Goal: Task Accomplishment & Management: Complete application form

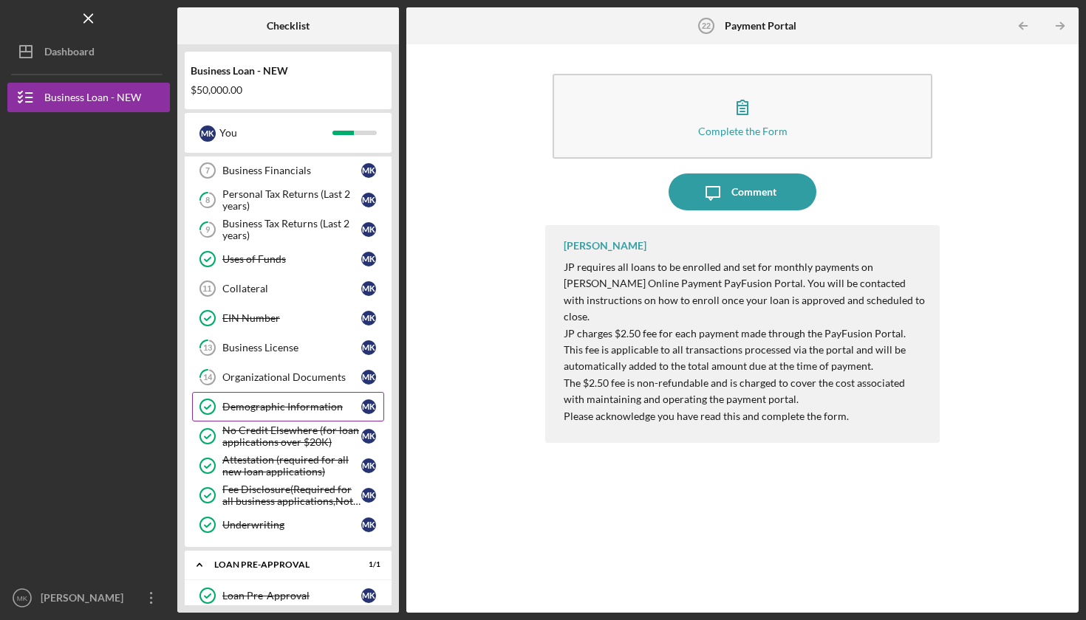
scroll to position [275, 0]
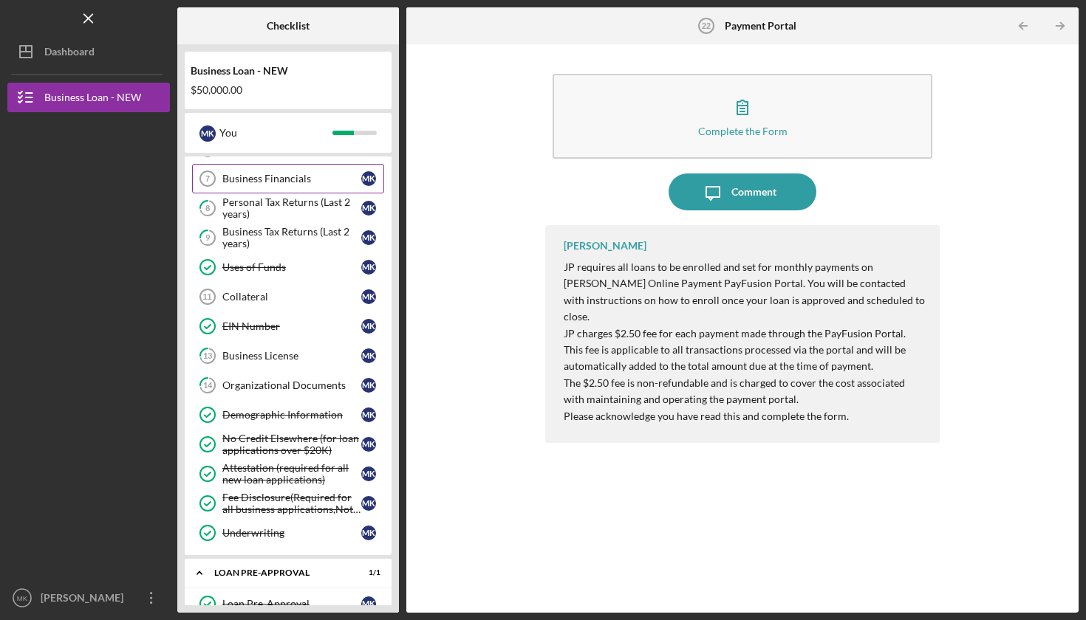
click at [284, 171] on link "Business Financials 7 Business Financials M K" at bounding box center [288, 179] width 192 height 30
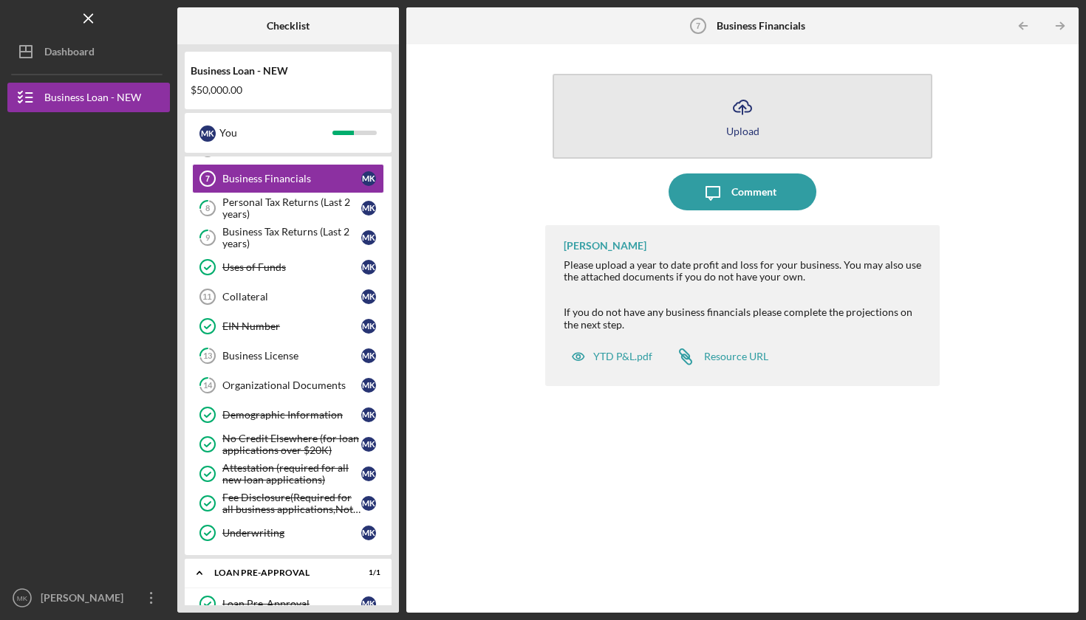
click at [738, 127] on div "Upload" at bounding box center [742, 131] width 33 height 11
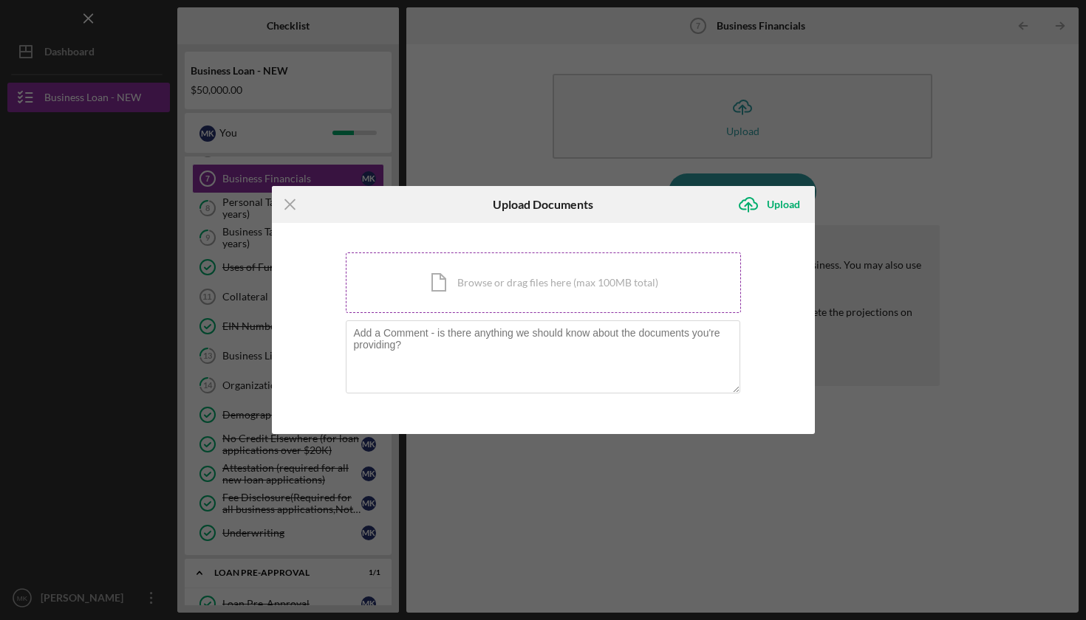
click at [524, 282] on div "Icon/Document Browse or drag files here (max 100MB total) Tap to choose files o…" at bounding box center [543, 283] width 395 height 61
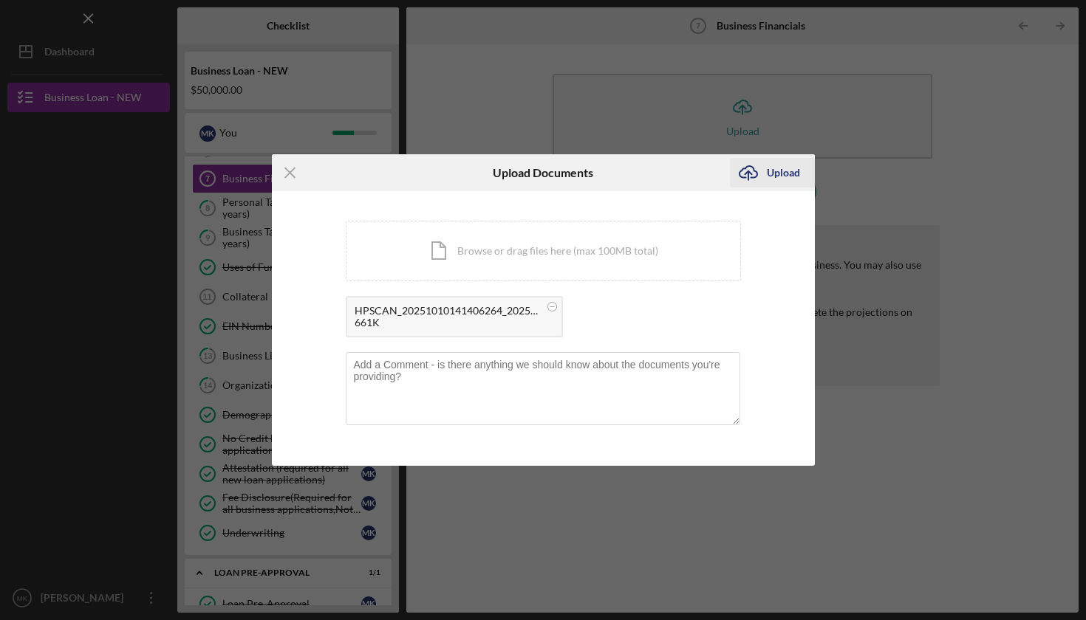
click at [772, 170] on div "Upload" at bounding box center [783, 173] width 33 height 30
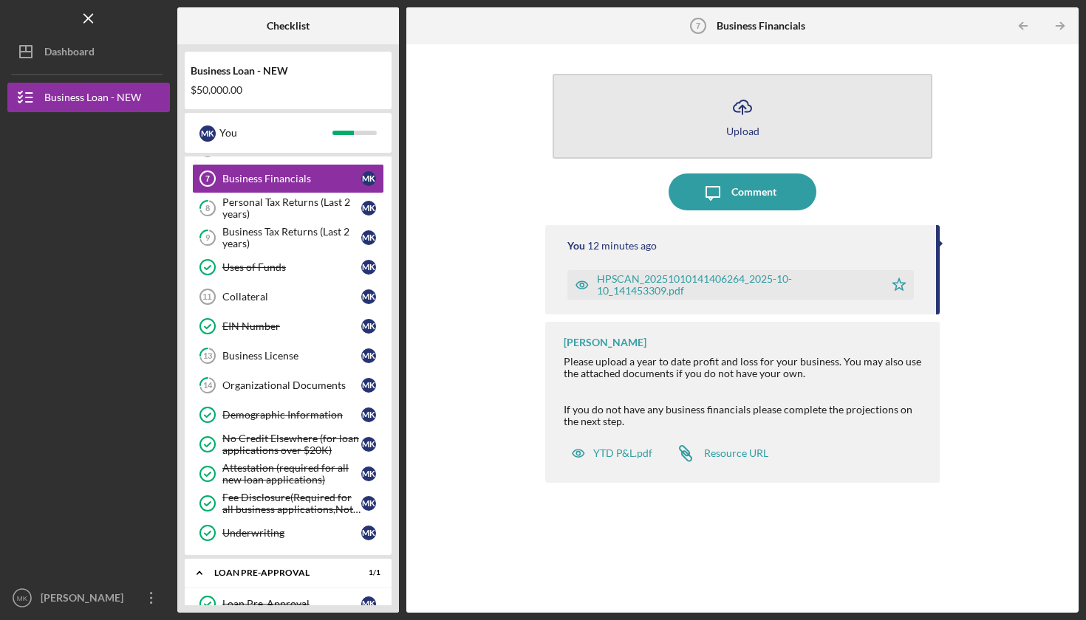
click at [741, 109] on icon "Icon/Upload" at bounding box center [742, 107] width 37 height 37
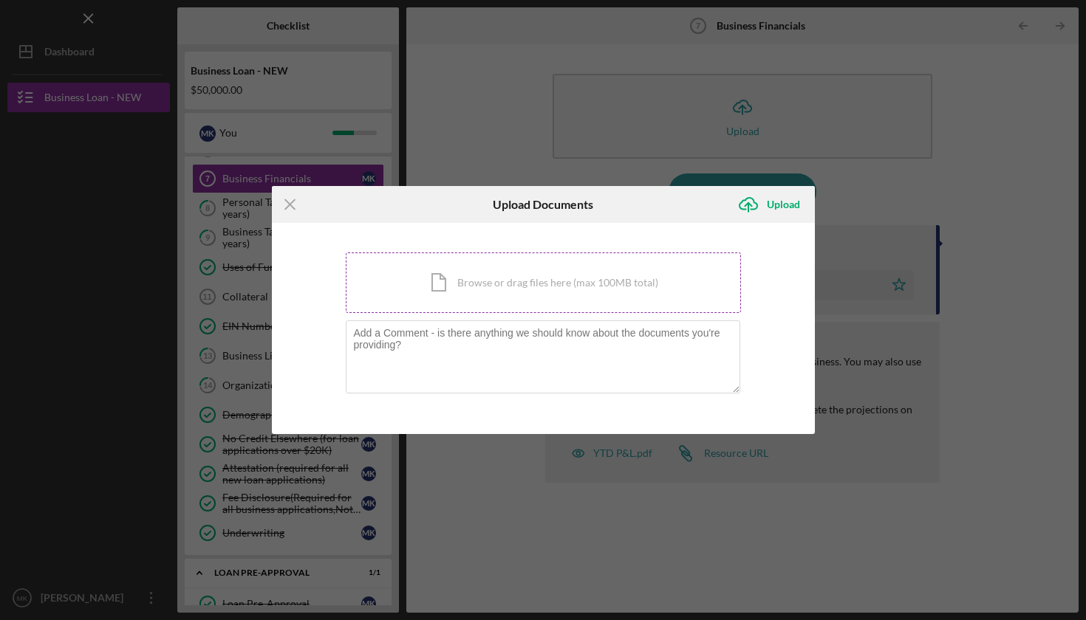
click at [509, 292] on div "Icon/Document Browse or drag files here (max 100MB total) Tap to choose files o…" at bounding box center [543, 283] width 395 height 61
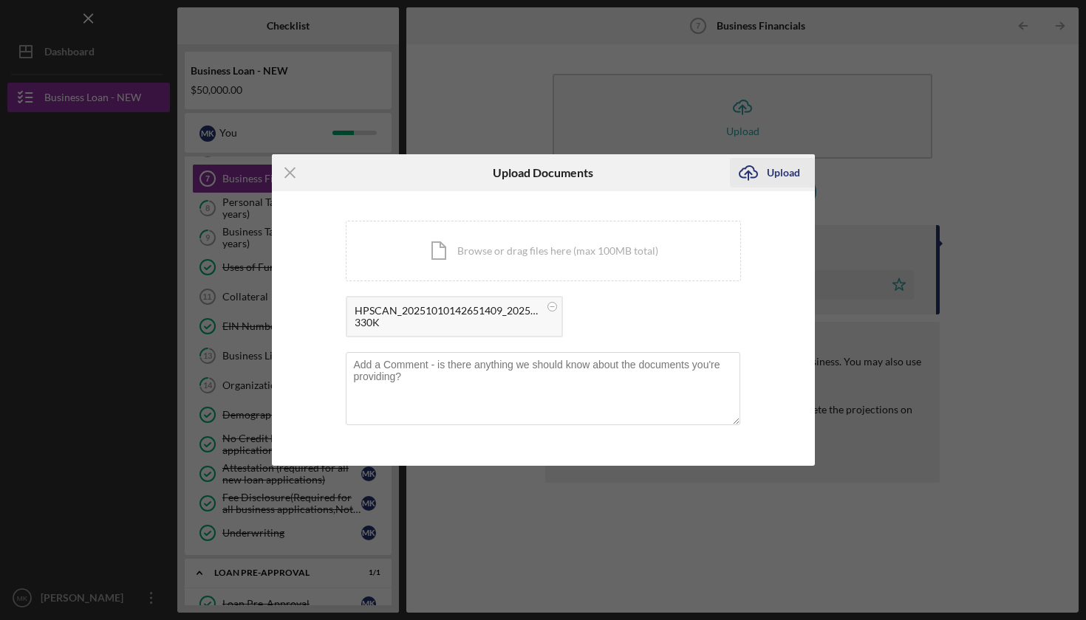
click at [781, 171] on div "Upload" at bounding box center [783, 173] width 33 height 30
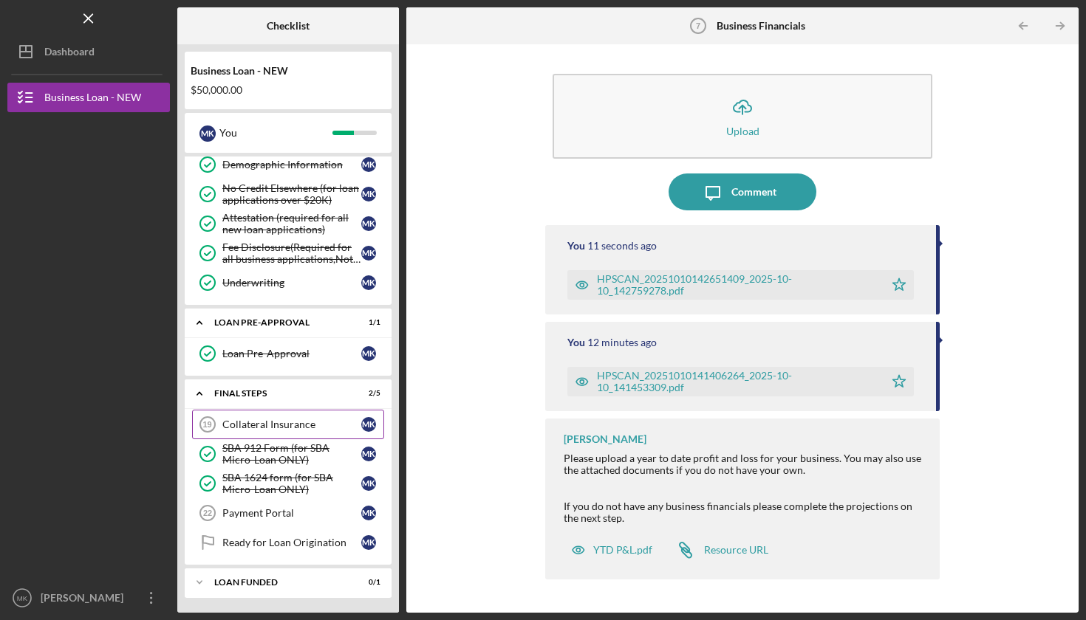
scroll to position [525, 0]
